Goal: Task Accomplishment & Management: Manage account settings

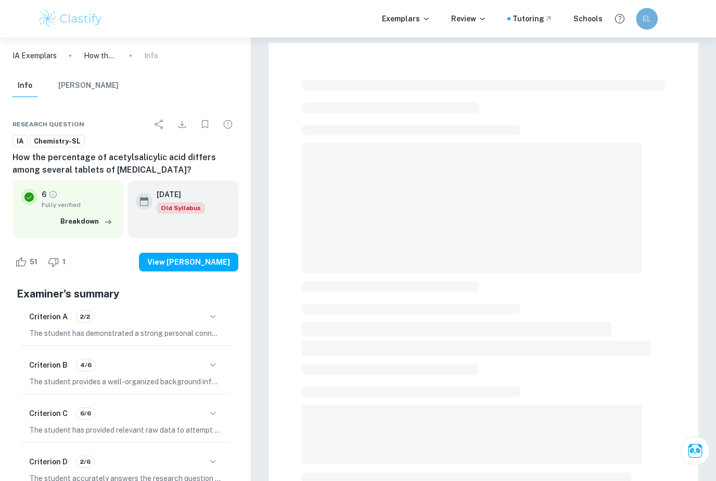
click at [651, 21] on h6 "EL" at bounding box center [647, 19] width 12 height 12
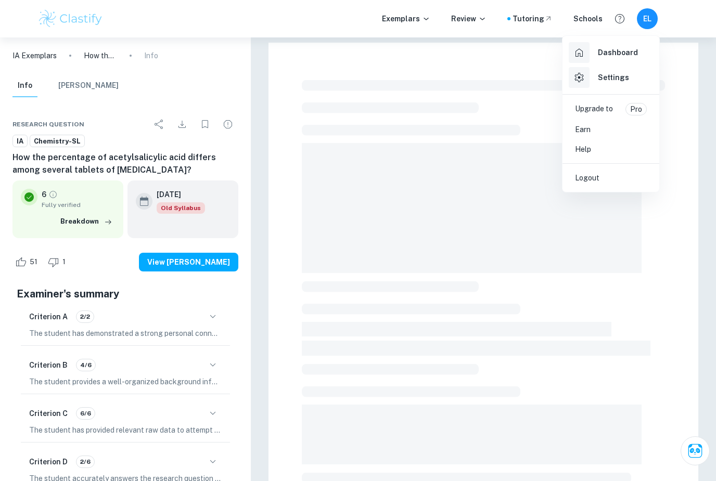
click at [606, 80] on h6 "Settings" at bounding box center [613, 77] width 31 height 11
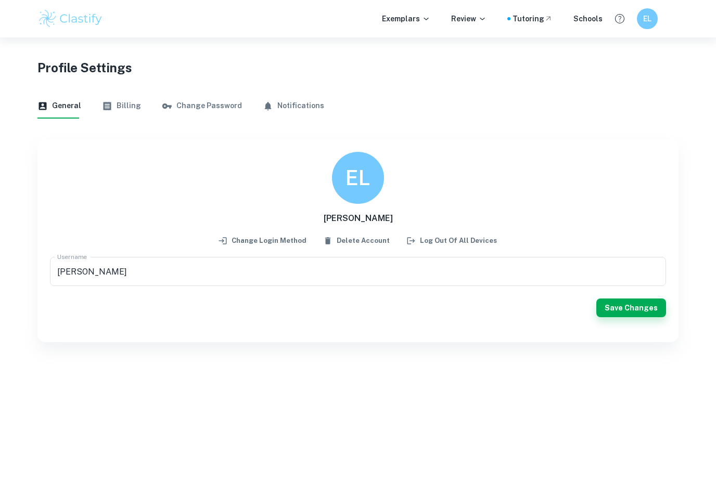
click at [111, 103] on button "Billing" at bounding box center [121, 106] width 39 height 25
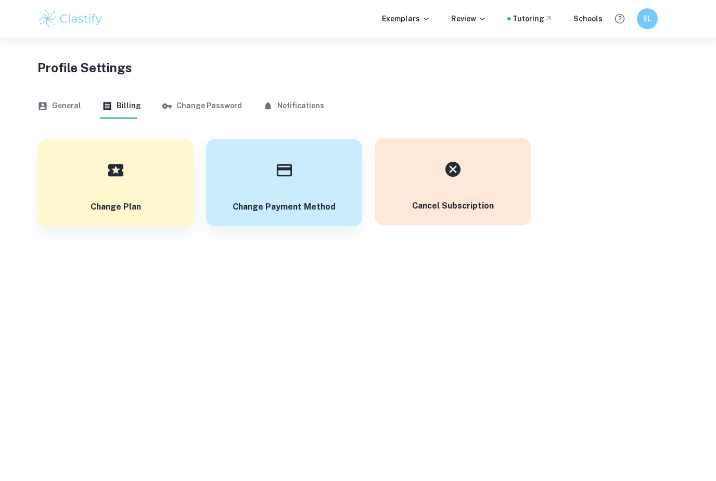
click at [461, 184] on div "button" at bounding box center [453, 169] width 36 height 36
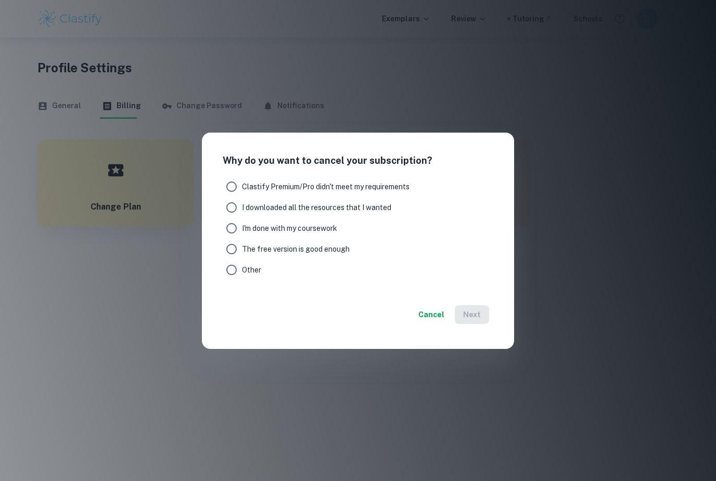
click at [323, 249] on span "The free version is good enough" at bounding box center [296, 249] width 108 height 11
click at [242, 249] on input "The free version is good enough" at bounding box center [231, 249] width 21 height 21
radio input "true"
click at [476, 321] on button "Next" at bounding box center [472, 315] width 34 height 19
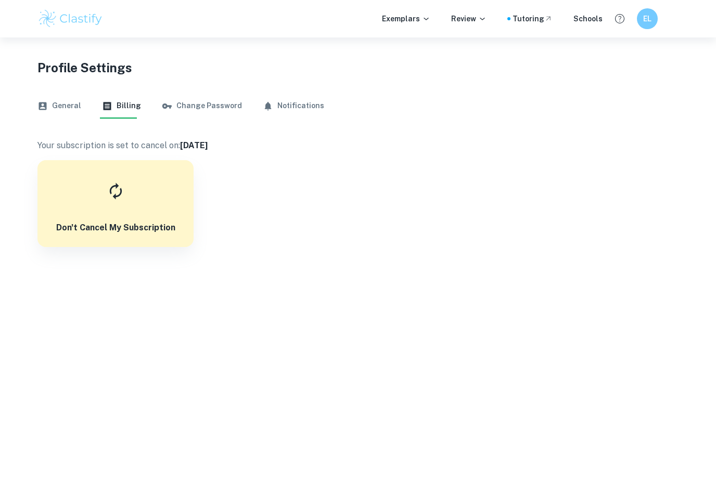
click at [91, 18] on img at bounding box center [70, 18] width 66 height 21
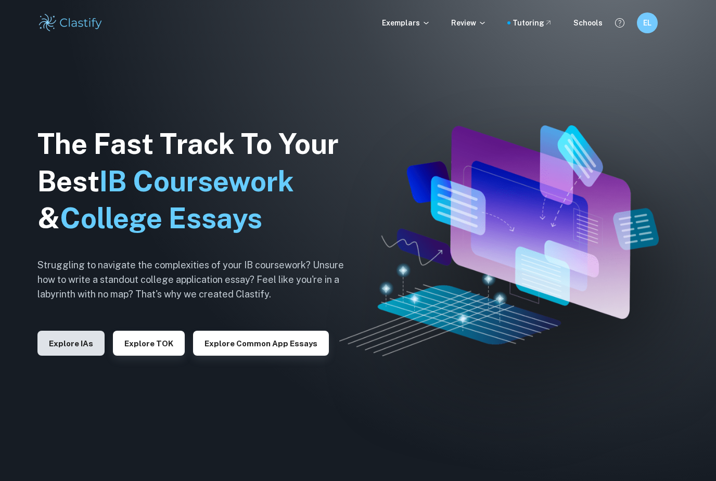
click at [93, 356] on button "Explore IAs" at bounding box center [70, 343] width 67 height 25
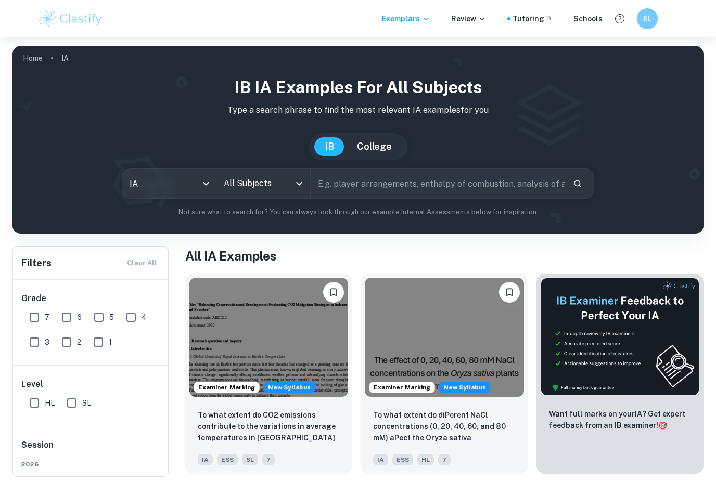
click at [276, 163] on div "IB IA examples for all subjects Type a search phrase to find the most relevant …" at bounding box center [358, 146] width 675 height 143
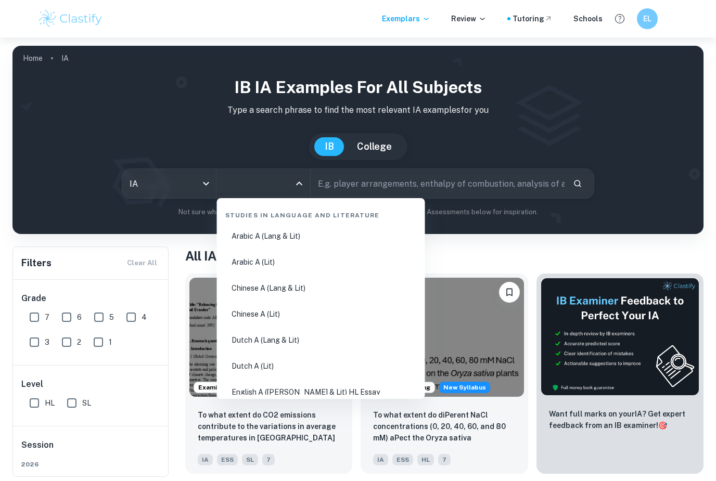
click at [276, 177] on input "All Subjects" at bounding box center [255, 184] width 69 height 20
type input "che"
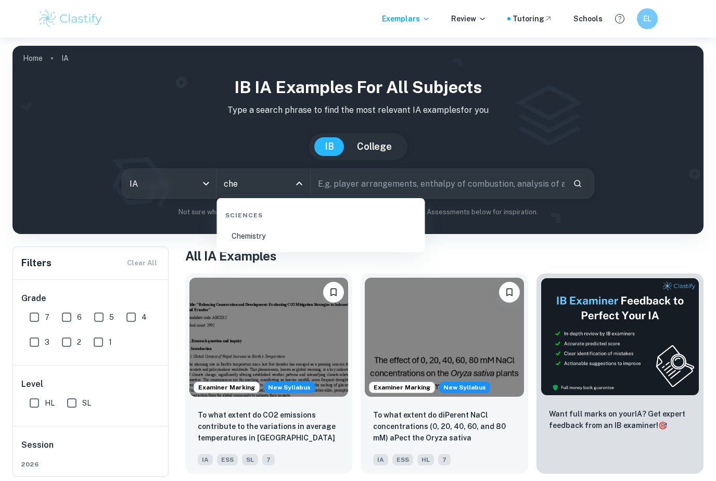
click at [244, 236] on li "Chemistry" at bounding box center [321, 236] width 200 height 24
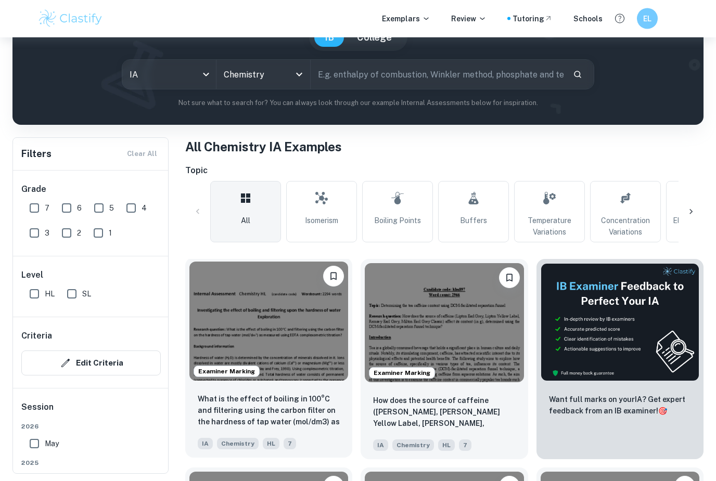
scroll to position [109, 0]
click at [411, 76] on input "text" at bounding box center [437, 74] width 253 height 29
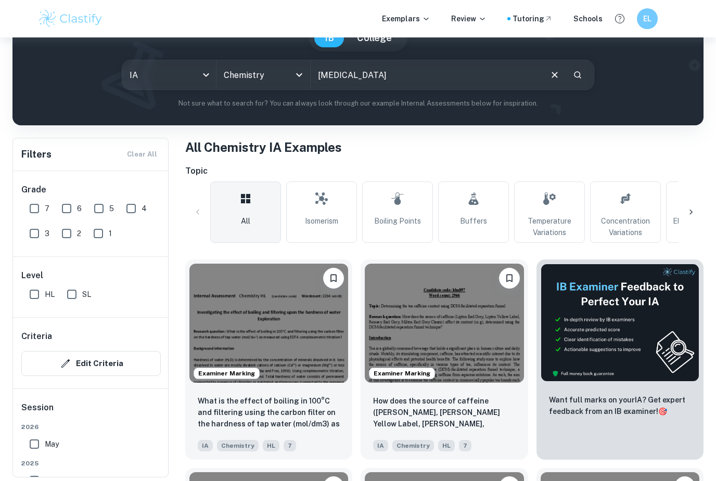
type input "[MEDICAL_DATA]"
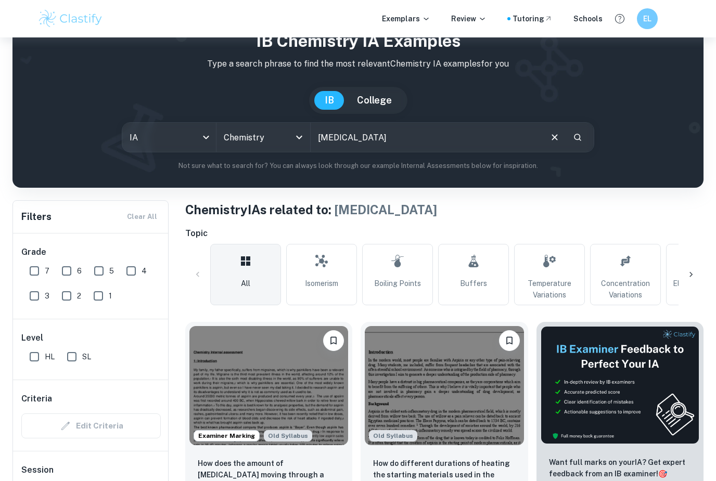
scroll to position [80, 0]
